Goal: Transaction & Acquisition: Purchase product/service

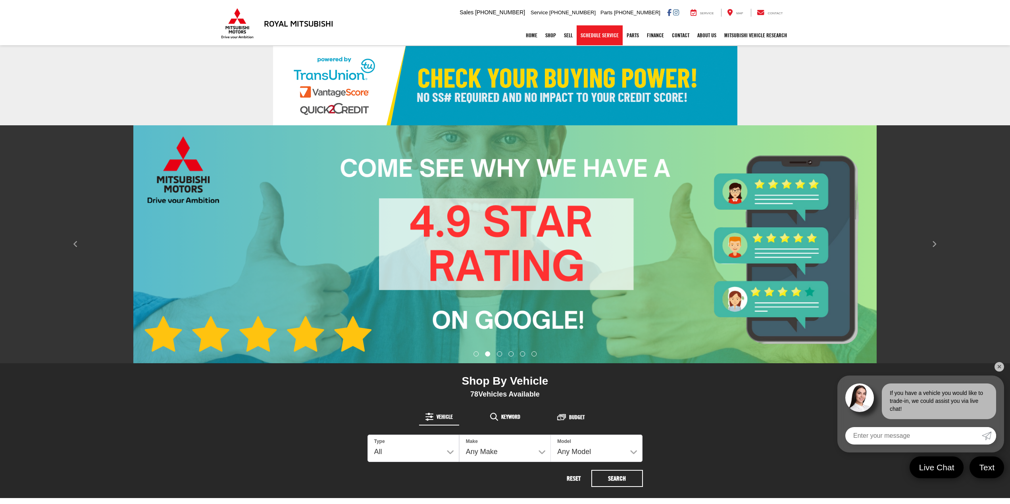
click at [594, 35] on link "Schedule Service" at bounding box center [600, 35] width 46 height 20
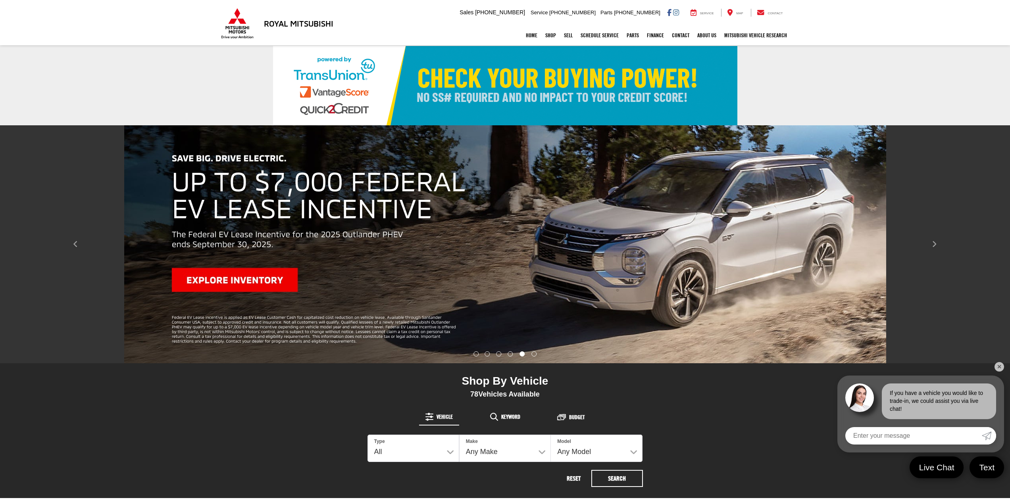
click at [893, 404] on div "If you have a vehicle you would like to trade-in, we could assist you via live …" at bounding box center [939, 402] width 114 height 36
click at [875, 436] on input "Enter your message" at bounding box center [913, 435] width 136 height 17
click at [932, 466] on span "Live Chat" at bounding box center [937, 468] width 48 height 12
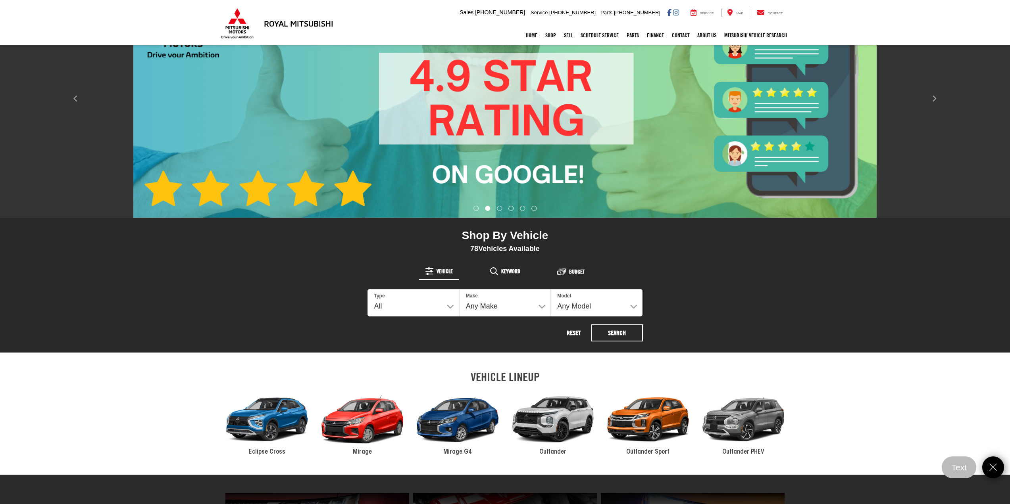
scroll to position [159, 0]
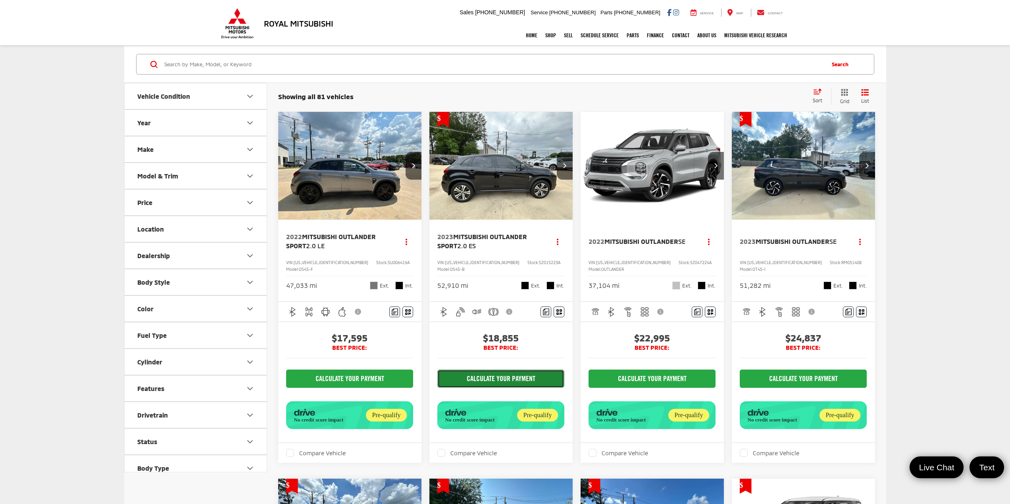
click at [507, 388] on button "CALCULATE YOUR PAYMENT" at bounding box center [500, 379] width 127 height 18
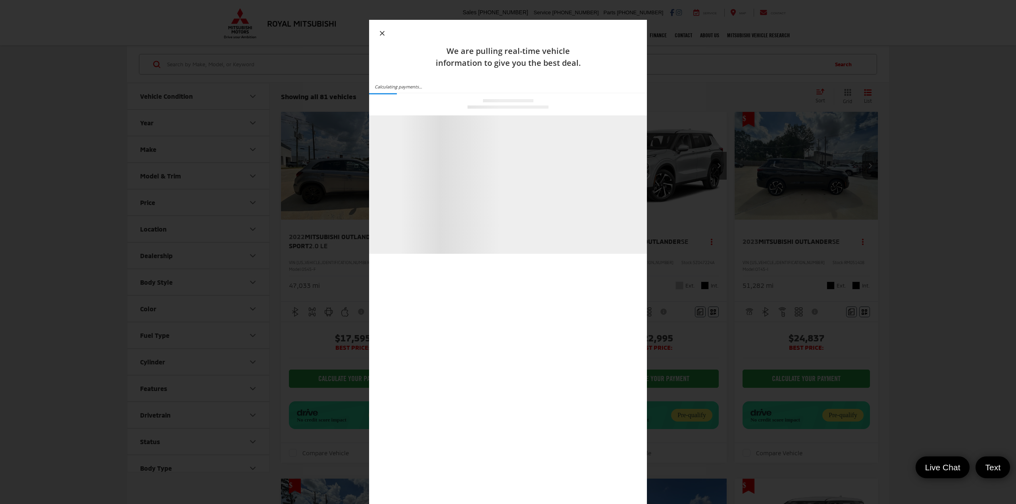
click at [382, 34] on icon "button" at bounding box center [382, 33] width 5 height 5
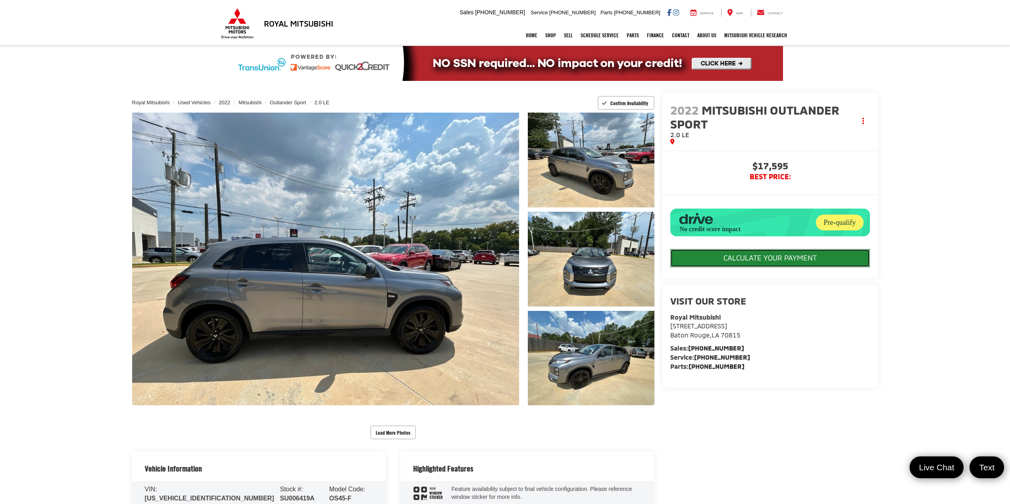
click at [777, 267] on button "CALCULATE YOUR PAYMENT" at bounding box center [770, 258] width 200 height 18
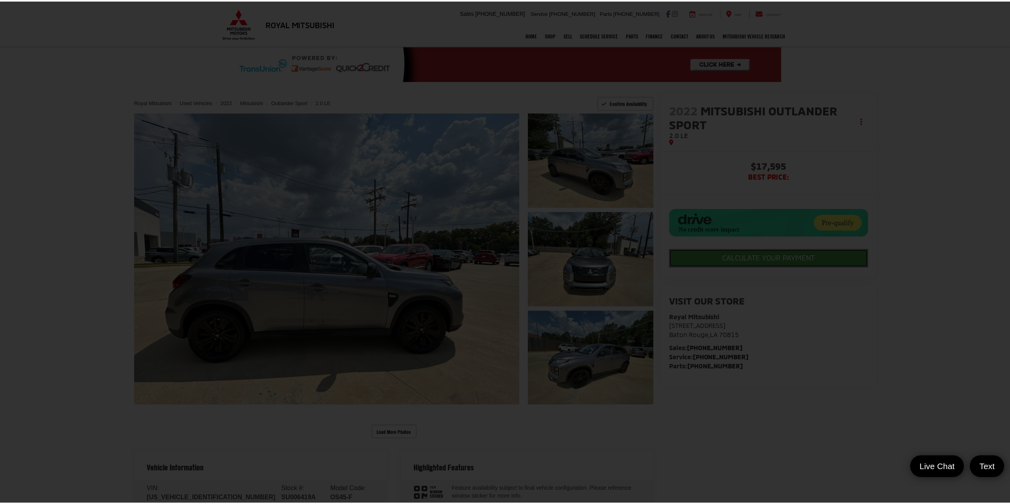
scroll to position [8, 0]
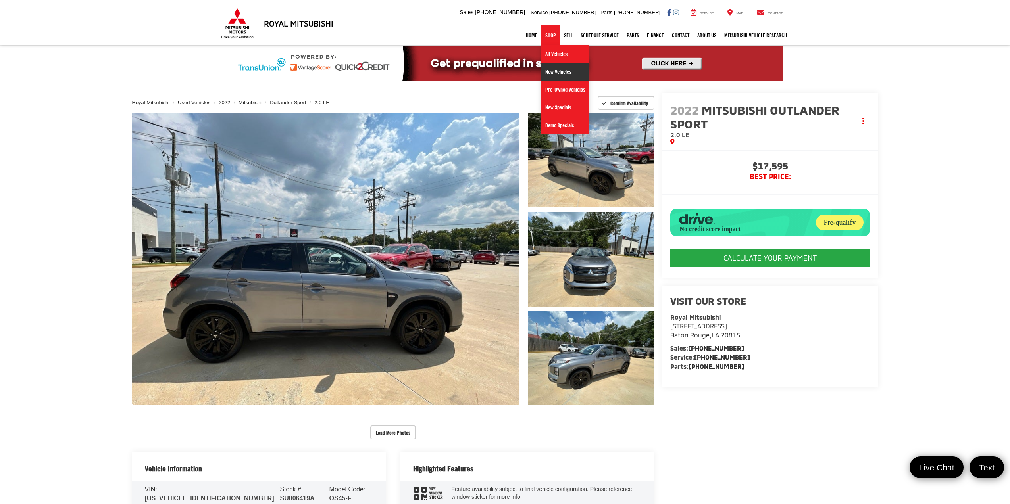
click at [552, 76] on link "New Vehicles" at bounding box center [565, 72] width 48 height 18
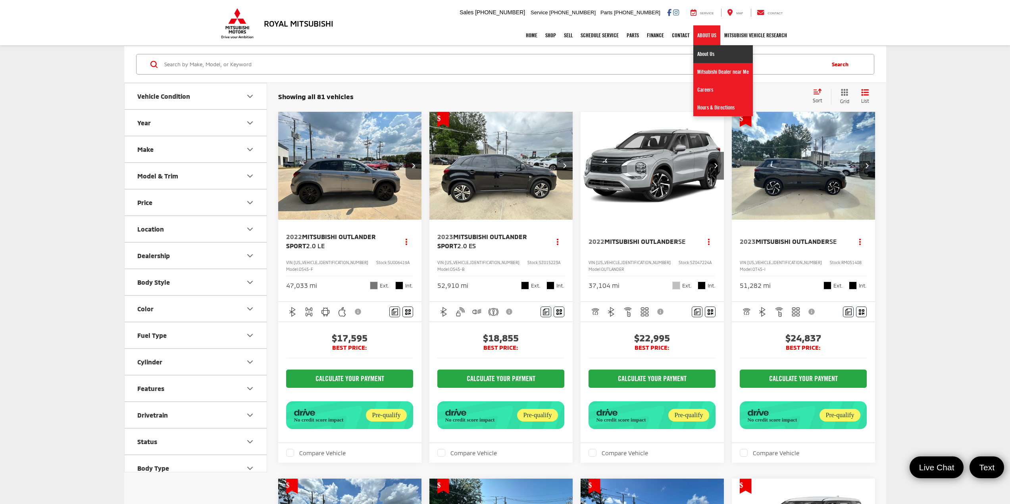
click at [705, 54] on link "About Us" at bounding box center [723, 54] width 60 height 18
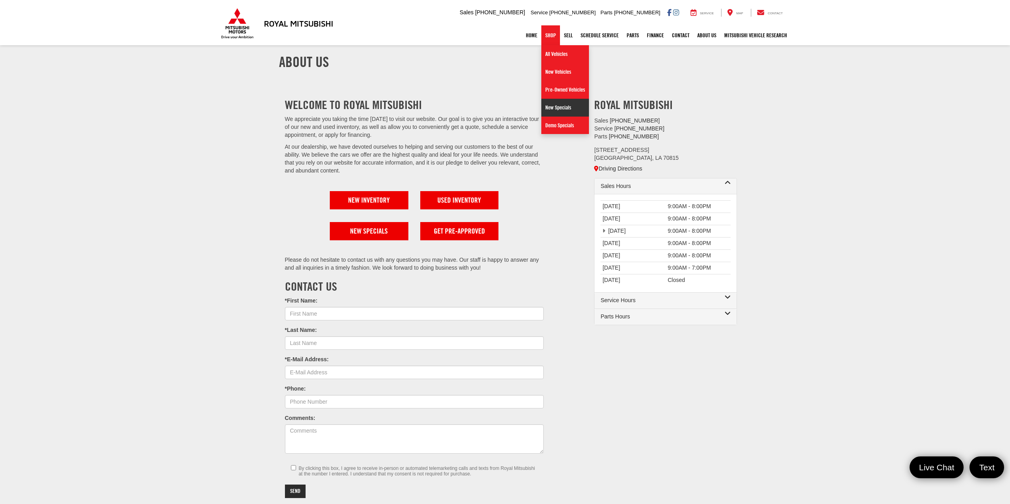
click at [552, 111] on link "New Specials" at bounding box center [565, 108] width 48 height 18
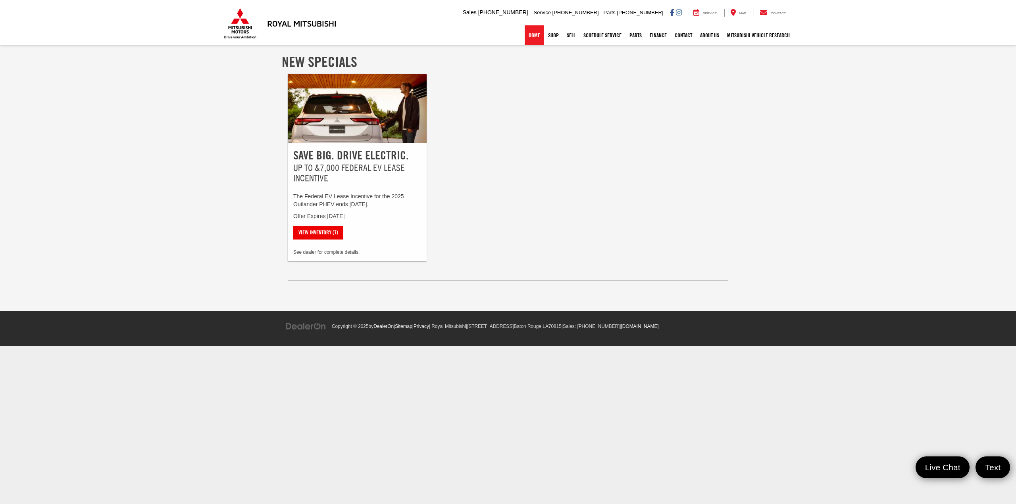
click at [530, 35] on link "Home" at bounding box center [534, 35] width 19 height 20
